Goal: Task Accomplishment & Management: Manage account settings

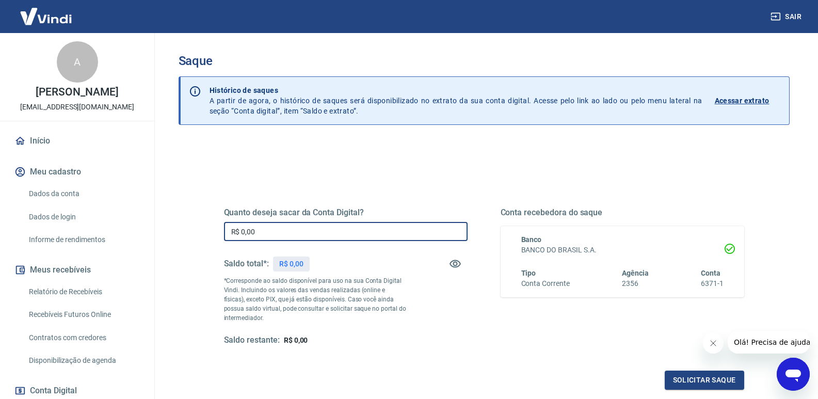
click at [257, 231] on input "R$ 0,00" at bounding box center [346, 231] width 244 height 19
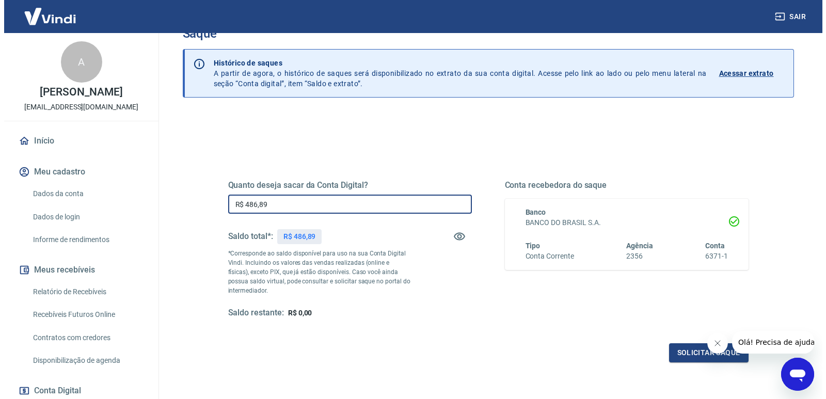
scroll to position [52, 0]
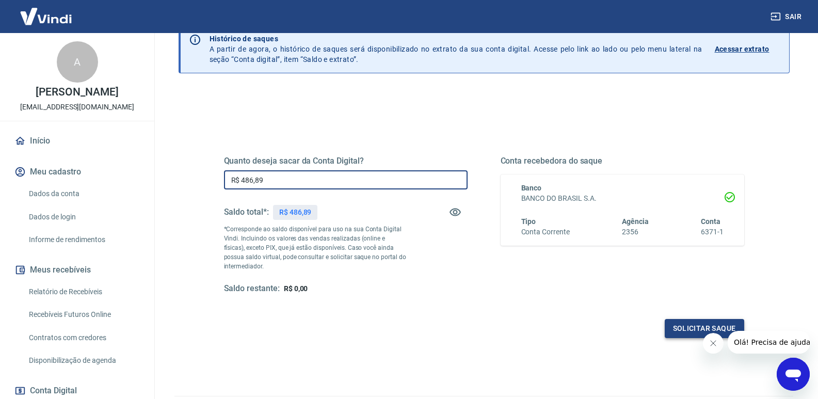
type input "R$ 486,89"
click at [686, 334] on button "Solicitar saque" at bounding box center [704, 328] width 79 height 19
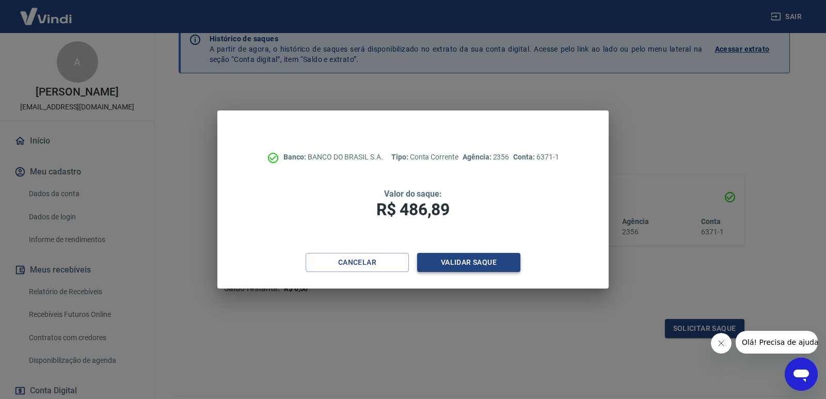
click at [469, 260] on button "Validar saque" at bounding box center [468, 262] width 103 height 19
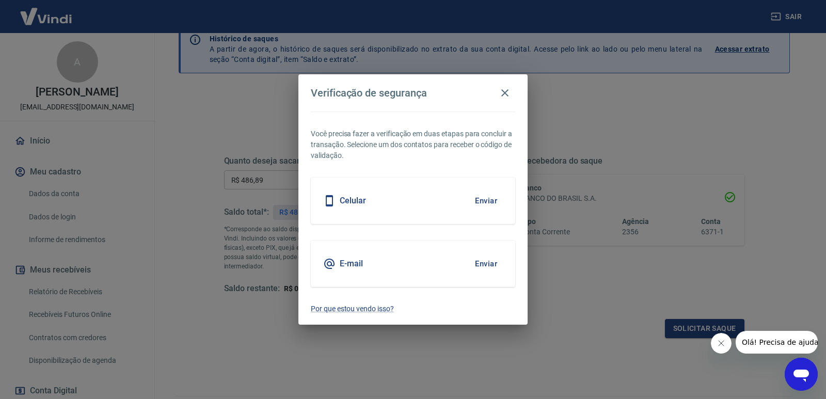
click at [344, 267] on h5 "E-mail" at bounding box center [351, 264] width 23 height 10
click at [486, 261] on button "Enviar" at bounding box center [486, 264] width 34 height 22
click at [482, 267] on button "Enviar" at bounding box center [486, 264] width 34 height 22
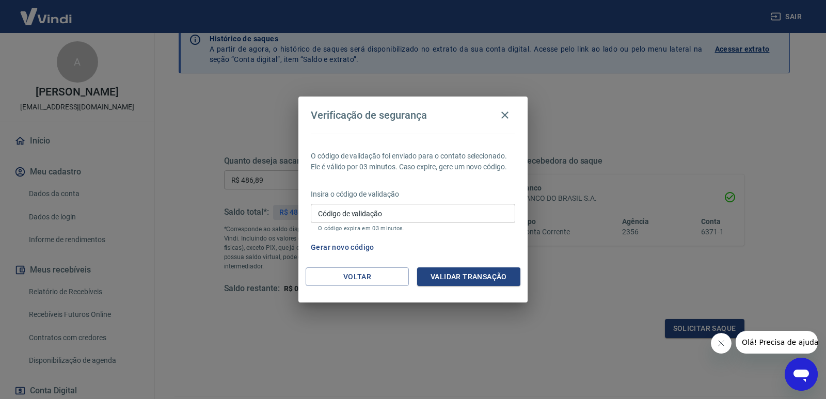
click at [362, 216] on input "Código de validação" at bounding box center [413, 213] width 204 height 19
type input "913127"
click at [426, 271] on button "Validar transação" at bounding box center [468, 276] width 103 height 19
